Goal: Information Seeking & Learning: Understand process/instructions

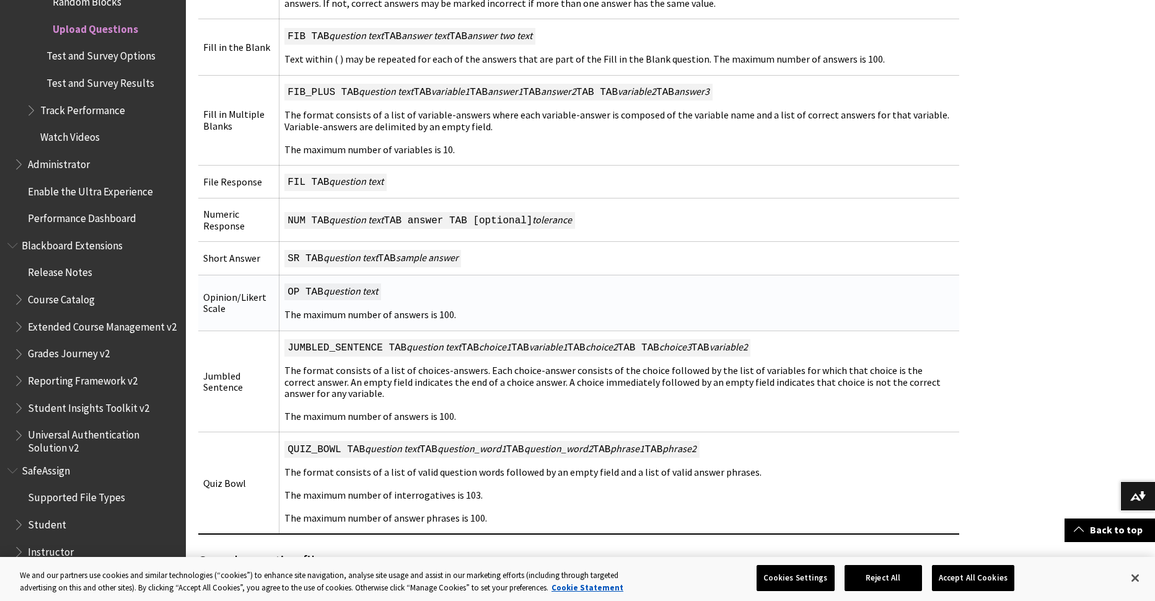
scroll to position [1364, 0]
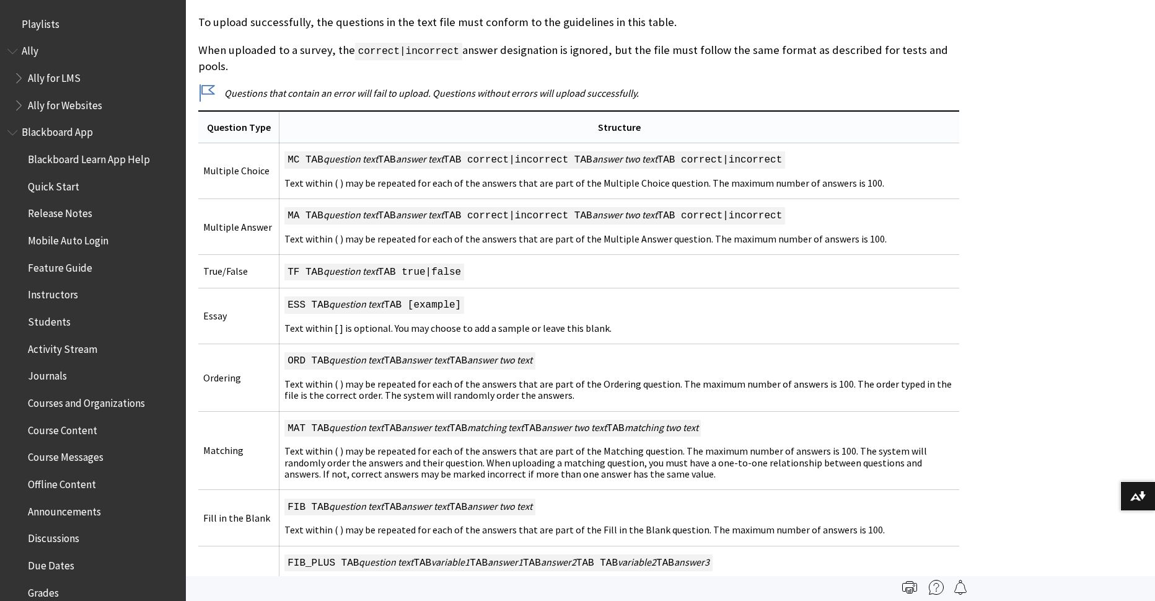
scroll to position [2202, 0]
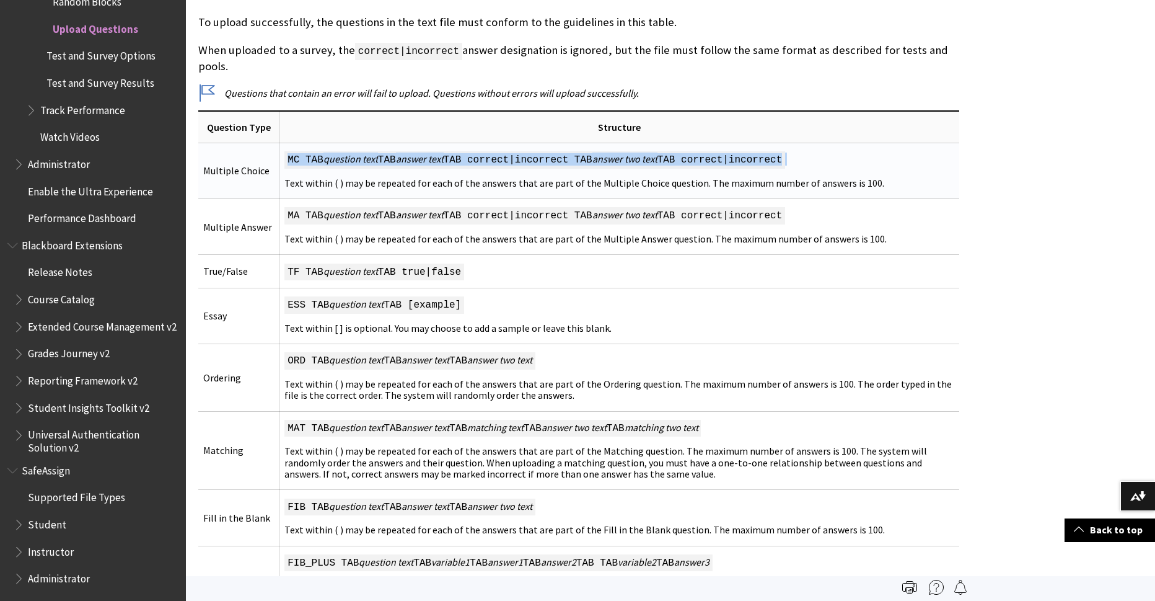
drag, startPoint x: 287, startPoint y: 154, endPoint x: 844, endPoint y: 169, distance: 556.8
click at [844, 169] on td "MC TAB question text TAB answer text TAB correct|incorrect TAB answer two text …" at bounding box center [620, 171] width 680 height 56
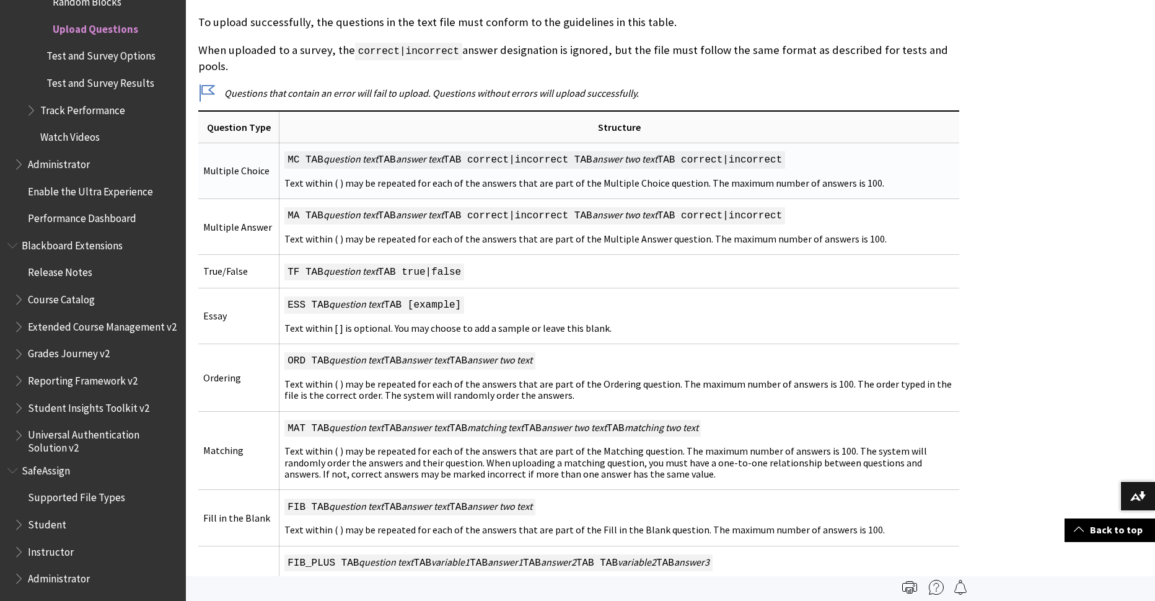
click at [803, 180] on td "MC TAB question text TAB answer text TAB correct|incorrect TAB answer two text …" at bounding box center [620, 171] width 680 height 56
click at [288, 158] on span "MC TAB question text TAB answer text TAB correct|incorrect TAB answer two text …" at bounding box center [534, 159] width 501 height 17
drag, startPoint x: 288, startPoint y: 158, endPoint x: 816, endPoint y: 157, distance: 528.1
click at [785, 157] on span "MC TAB question text TAB answer text TAB correct|incorrect TAB answer two text …" at bounding box center [534, 159] width 501 height 17
copy span "MC TAB question text TAB answer text TAB correct|incorrect TAB answer two text …"
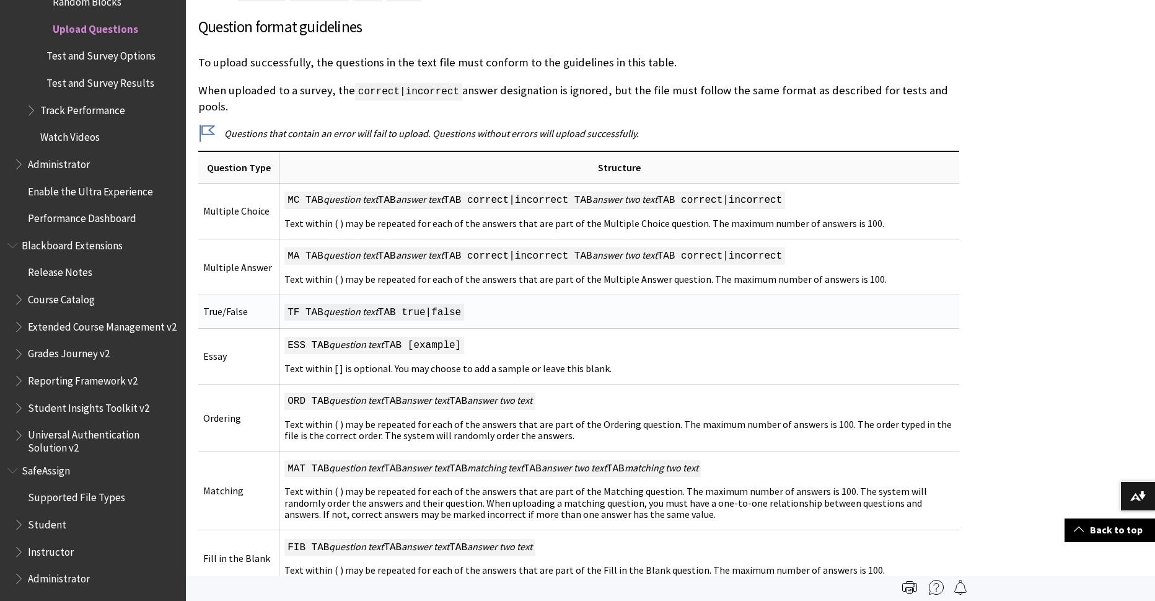
scroll to position [806, 0]
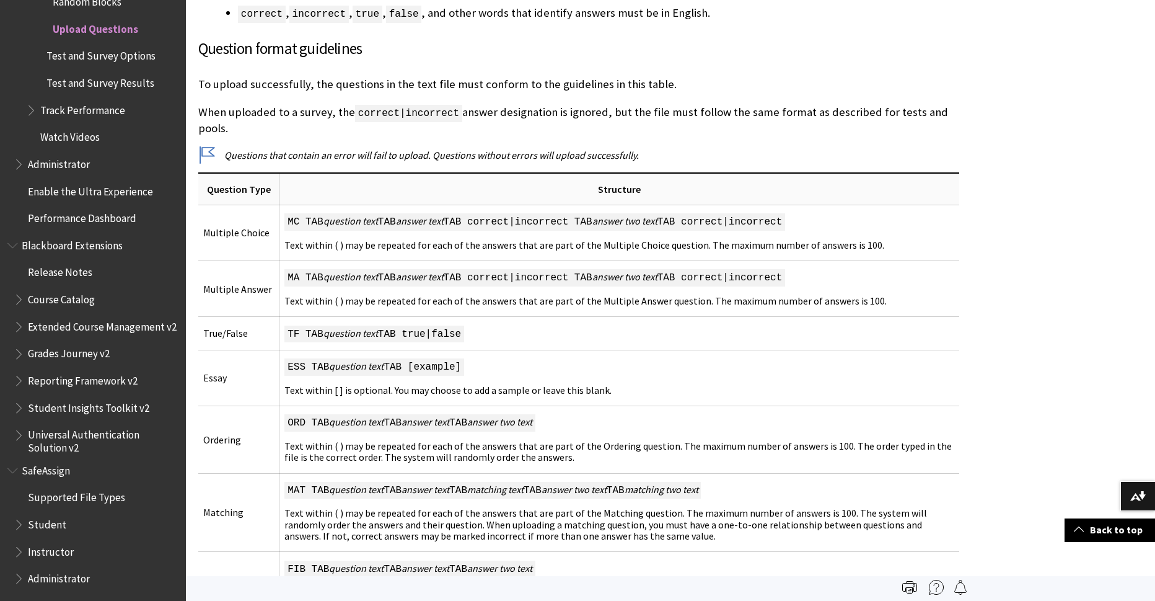
drag, startPoint x: 1026, startPoint y: 66, endPoint x: 1034, endPoint y: 29, distance: 38.1
click at [1026, 66] on div "This information applies only to the Original Course View. Your institution con…" at bounding box center [670, 464] width 969 height 1973
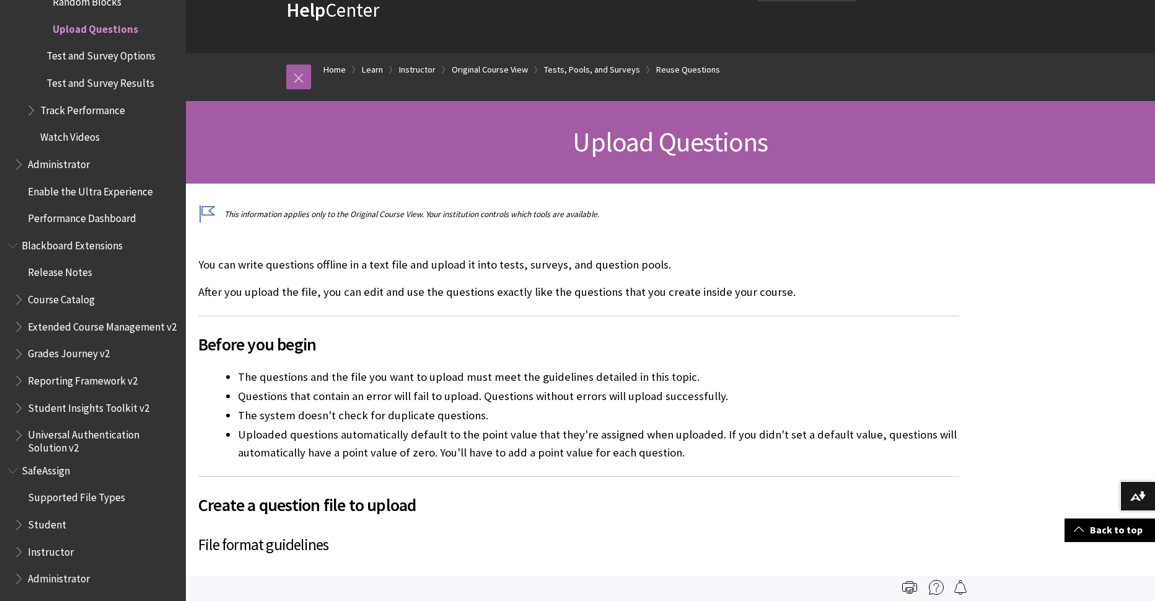
scroll to position [0, 0]
